Goal: Information Seeking & Learning: Learn about a topic

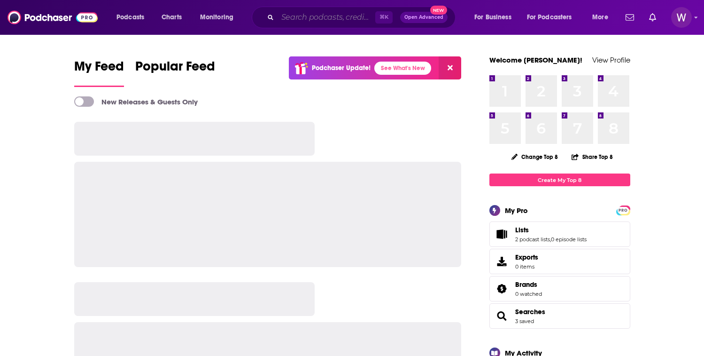
click at [289, 18] on input "Search podcasts, credits, & more..." at bounding box center [327, 17] width 98 height 15
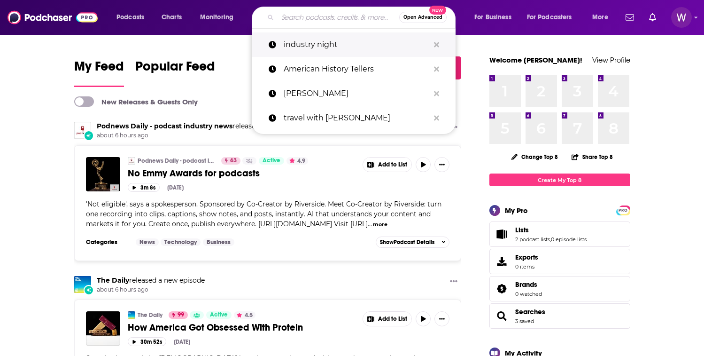
click at [300, 43] on p "industry night" at bounding box center [357, 44] width 146 height 24
type input "industry night"
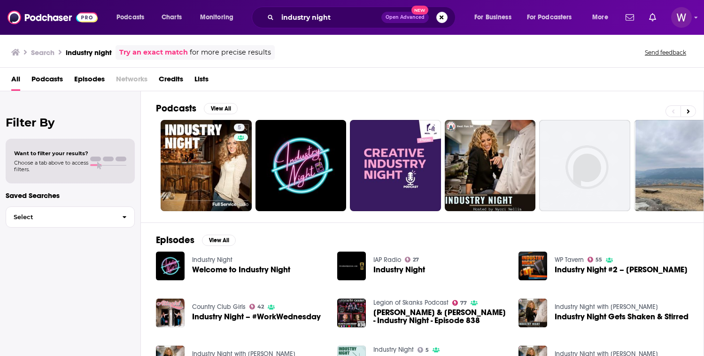
click at [443, 131] on ul "5 70" at bounding box center [538, 165] width 754 height 91
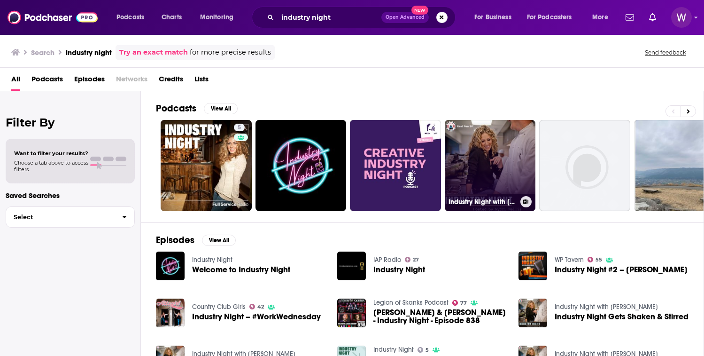
click at [472, 177] on link "Industry Night with [PERSON_NAME]" at bounding box center [490, 165] width 91 height 91
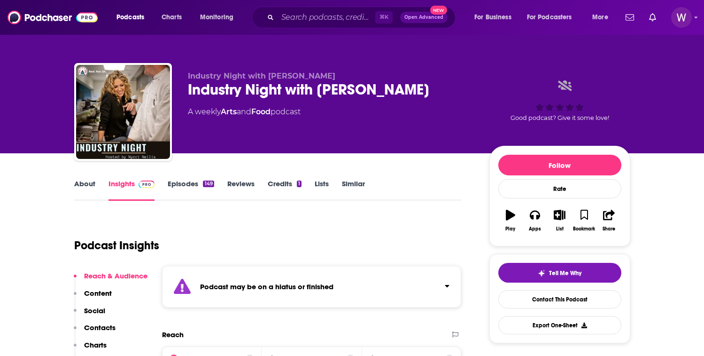
click at [175, 185] on link "Episodes 149" at bounding box center [191, 190] width 46 height 22
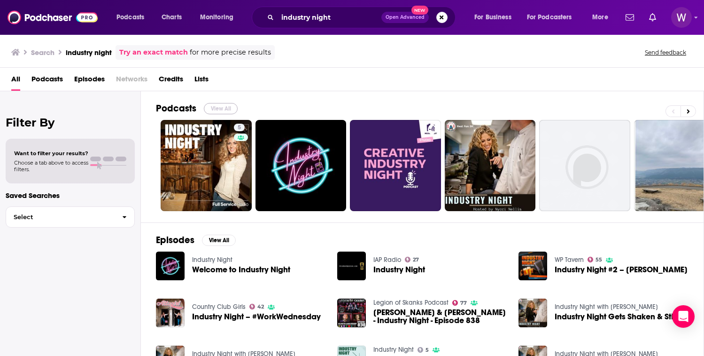
click at [218, 110] on button "View All" at bounding box center [221, 108] width 34 height 11
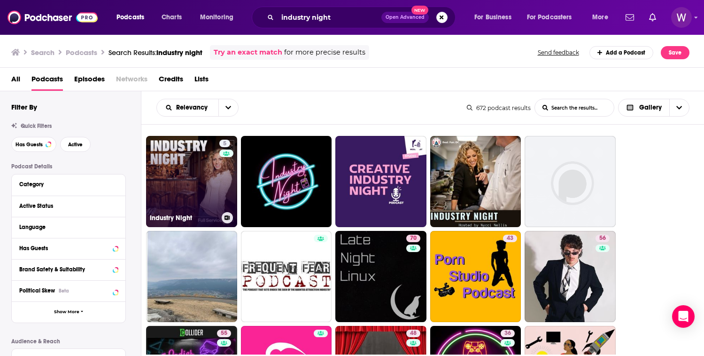
click at [183, 158] on link "5 Industry Night" at bounding box center [191, 181] width 91 height 91
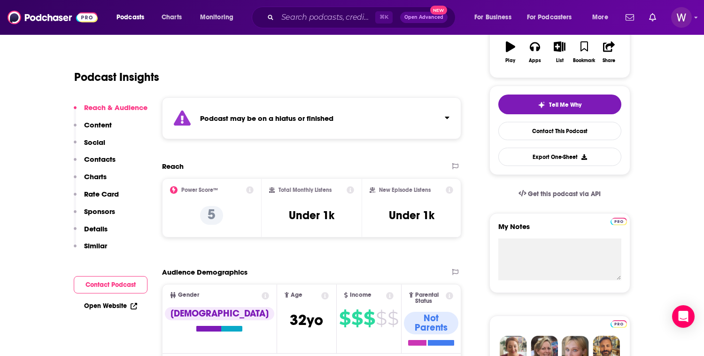
scroll to position [61, 0]
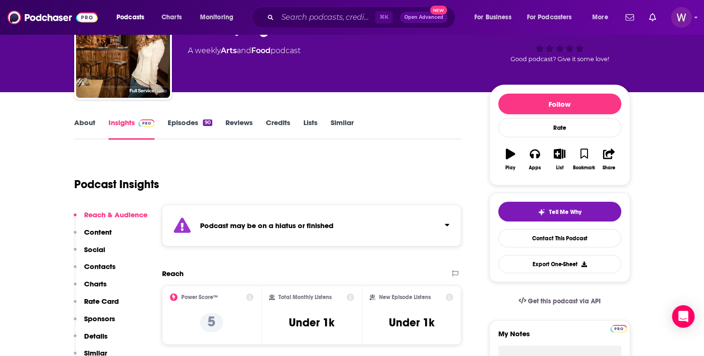
click at [80, 133] on link "About" at bounding box center [84, 129] width 21 height 22
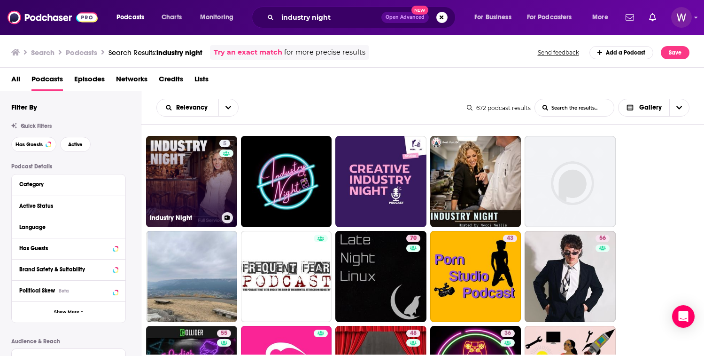
click at [201, 155] on link "5 Industry Night" at bounding box center [191, 181] width 91 height 91
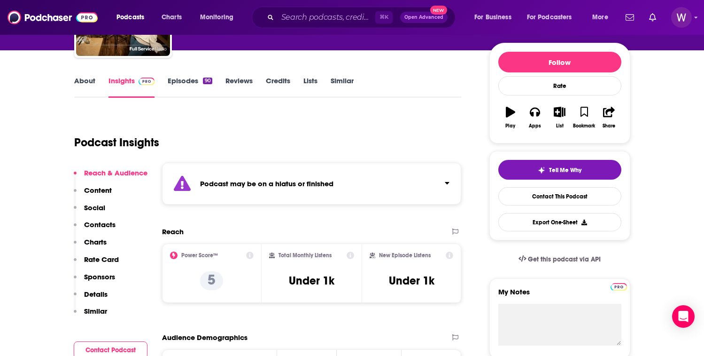
scroll to position [194, 0]
